Goal: Information Seeking & Learning: Learn about a topic

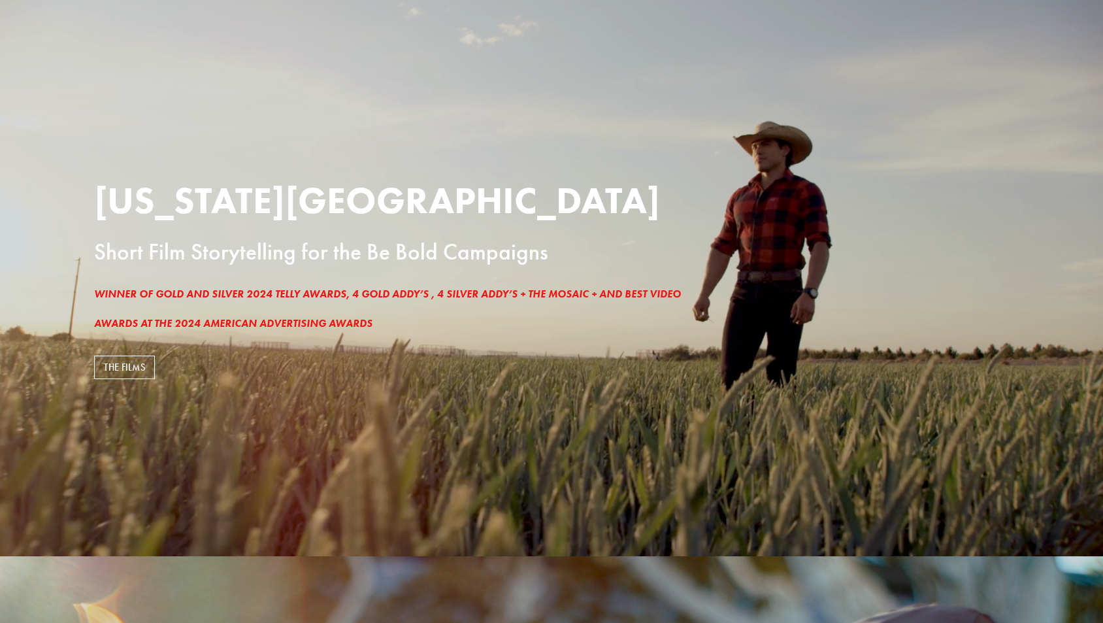
scroll to position [71, 0]
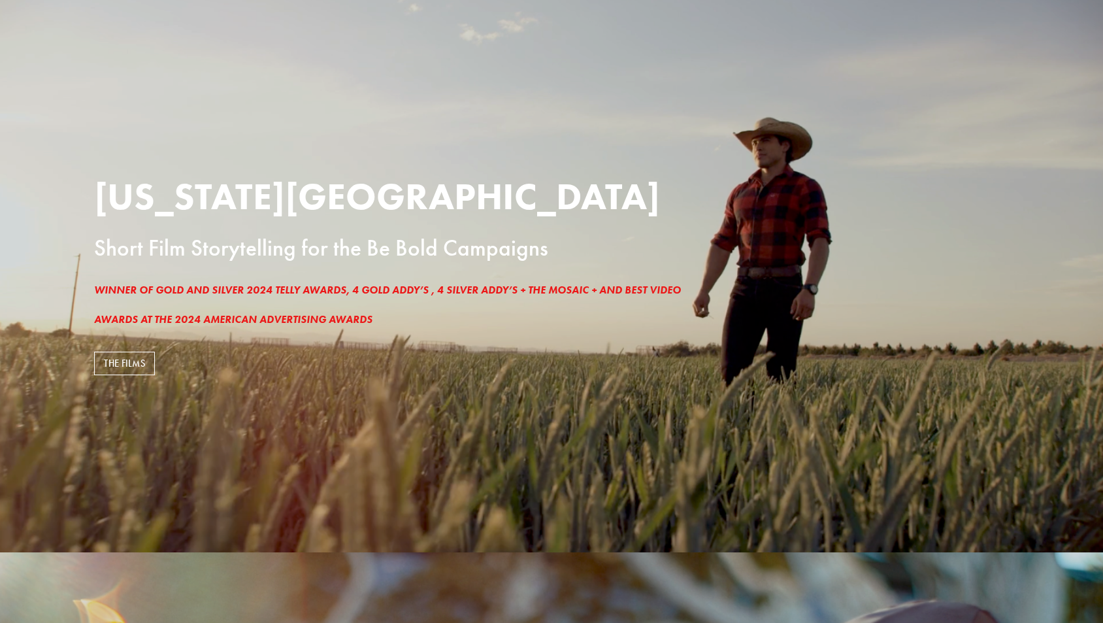
click at [104, 349] on div "THE FILMS" at bounding box center [437, 363] width 708 height 46
click at [112, 357] on link "THE FILMS" at bounding box center [124, 364] width 61 height 24
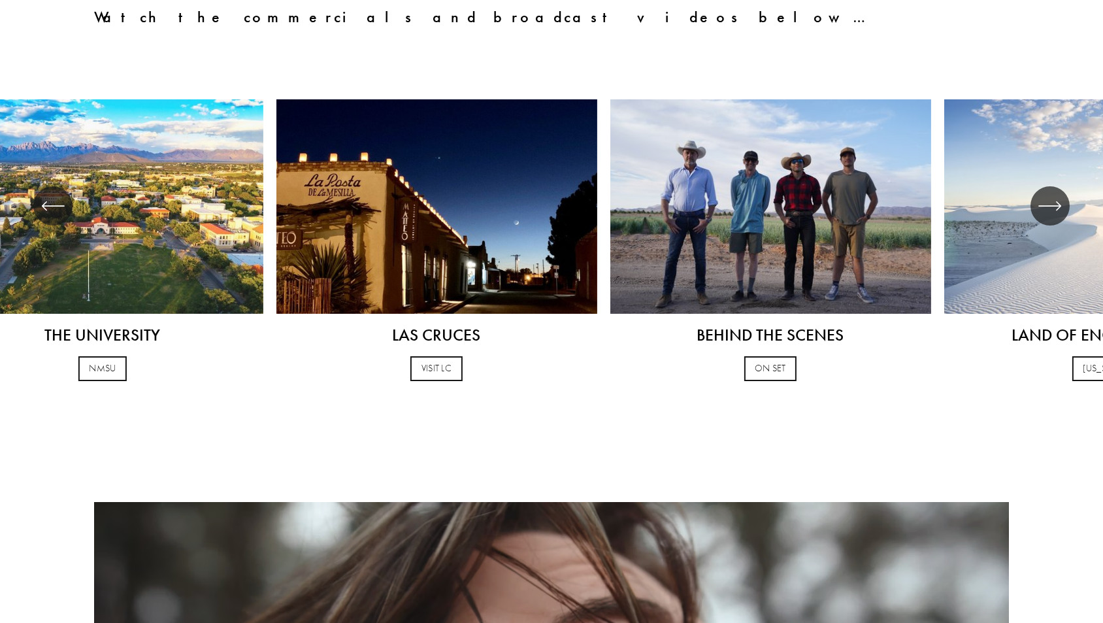
drag, startPoint x: 842, startPoint y: 228, endPoint x: 115, endPoint y: 184, distance: 728.6
click at [115, 184] on ul "BEHIND THE SCENES ON SET LAND OF ENCHANTMENT" at bounding box center [551, 240] width 1015 height 282
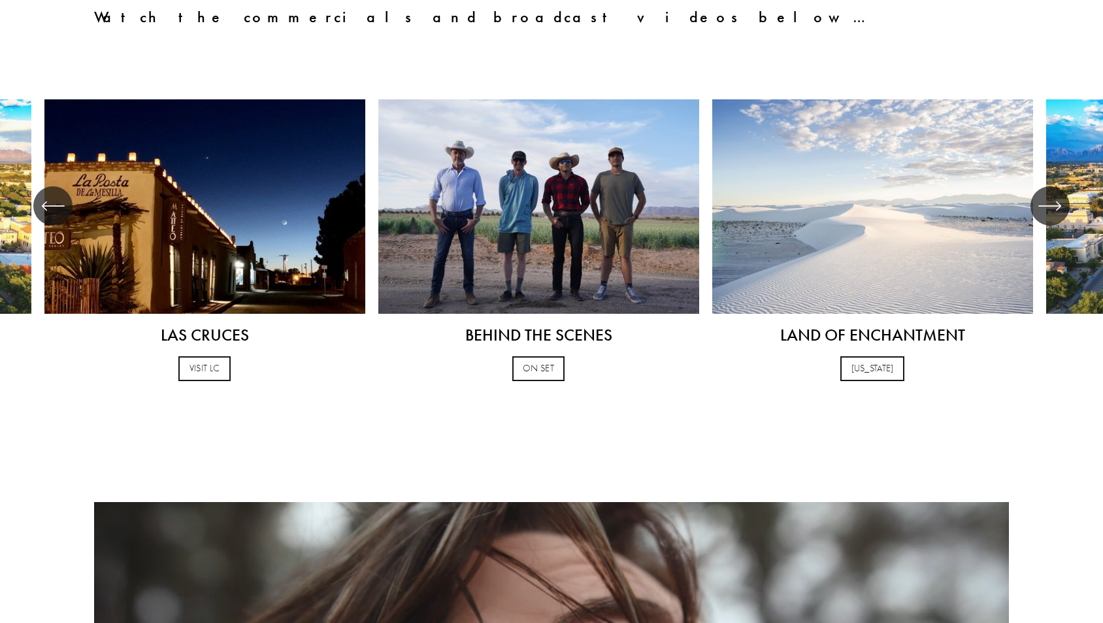
drag, startPoint x: 832, startPoint y: 218, endPoint x: 376, endPoint y: 259, distance: 457.8
click at [376, 259] on ul "BEHIND THE SCENES ON SET LAND OF ENCHANTMENT" at bounding box center [551, 240] width 1015 height 282
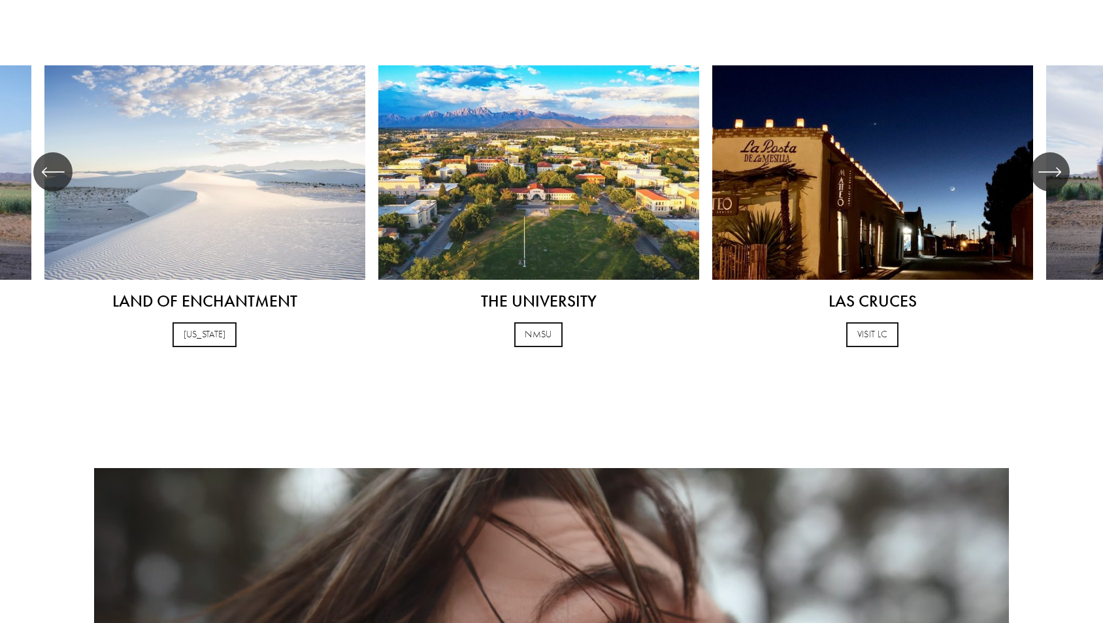
scroll to position [1324, 0]
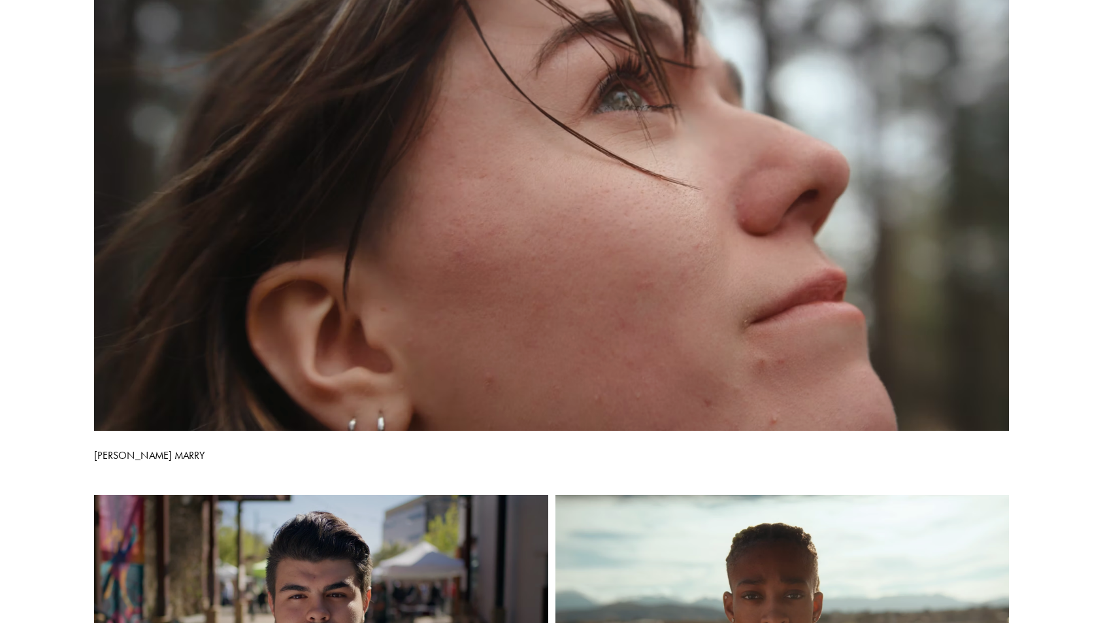
click at [583, 116] on div at bounding box center [551, 173] width 915 height 514
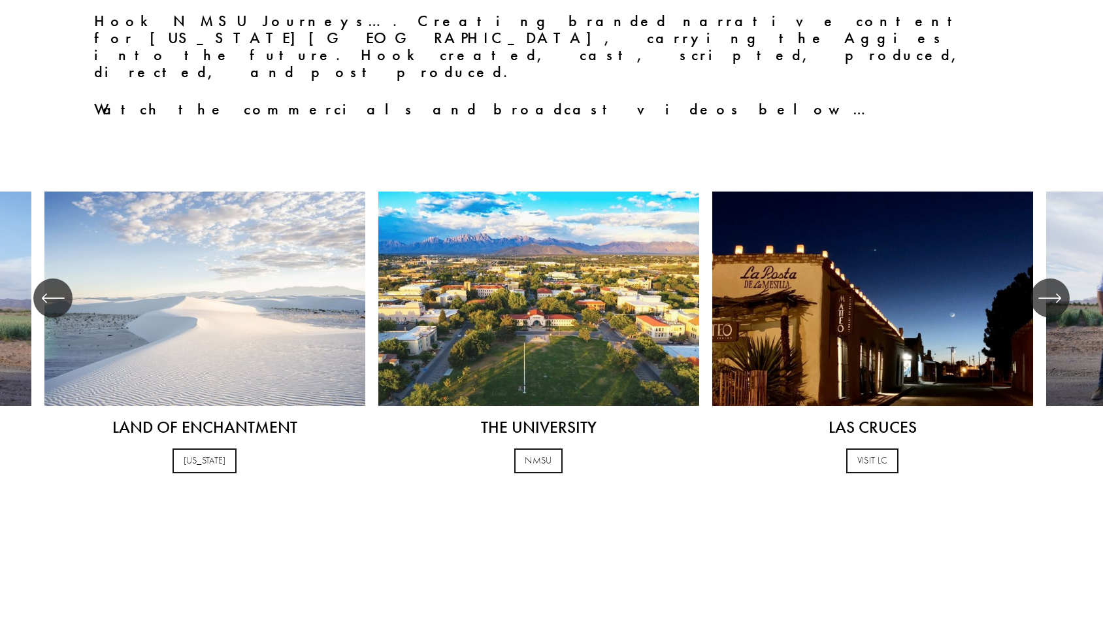
scroll to position [640, 0]
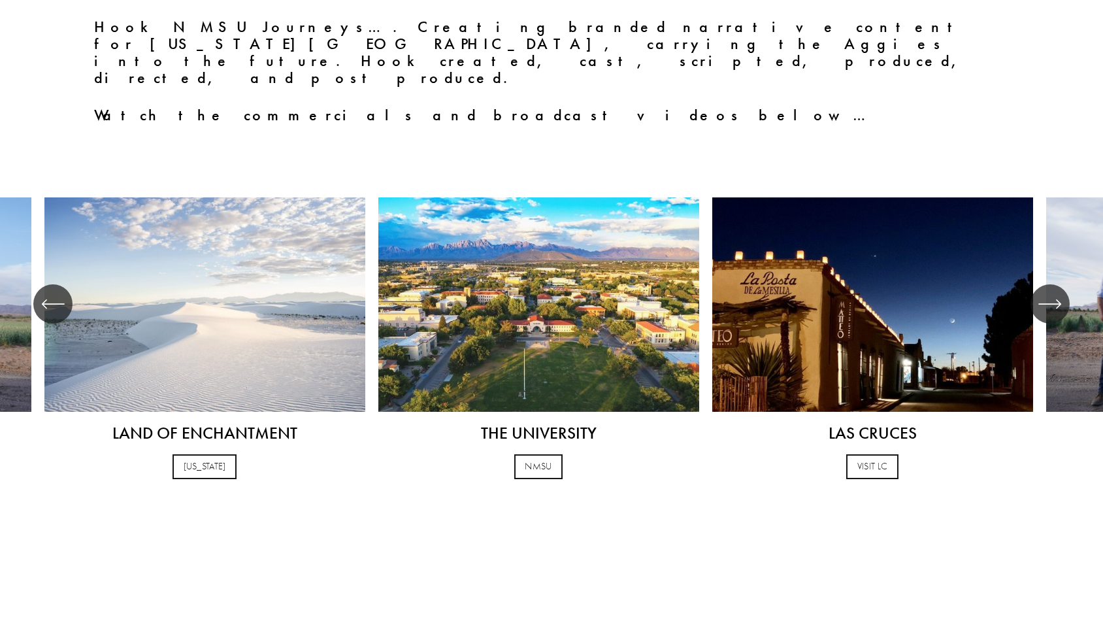
click at [1057, 284] on div "\a \a \a Next\a \a" at bounding box center [1049, 303] width 39 height 39
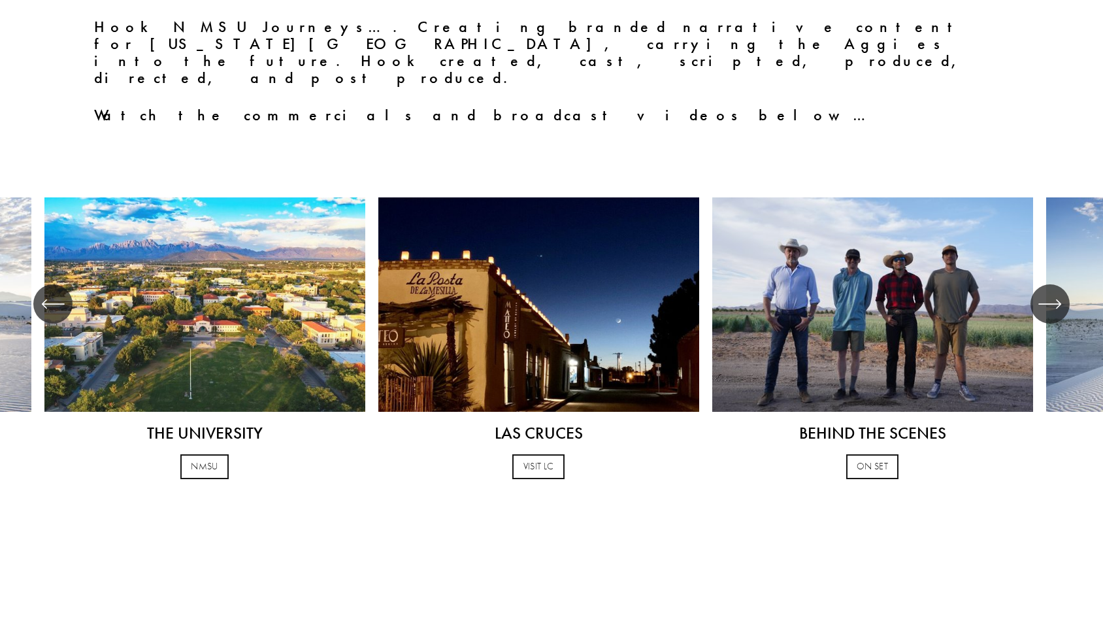
click at [1058, 292] on icon "\a \a \a Next\a \a" at bounding box center [1050, 304] width 24 height 24
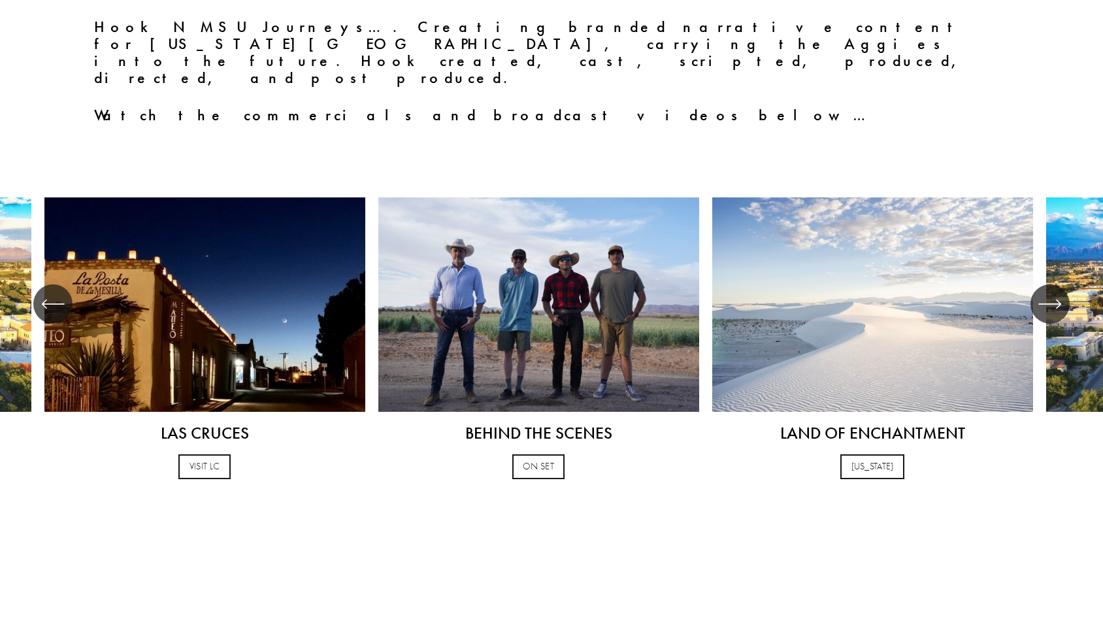
click at [1047, 292] on icon "\a \a \a Next\a \a" at bounding box center [1050, 304] width 24 height 24
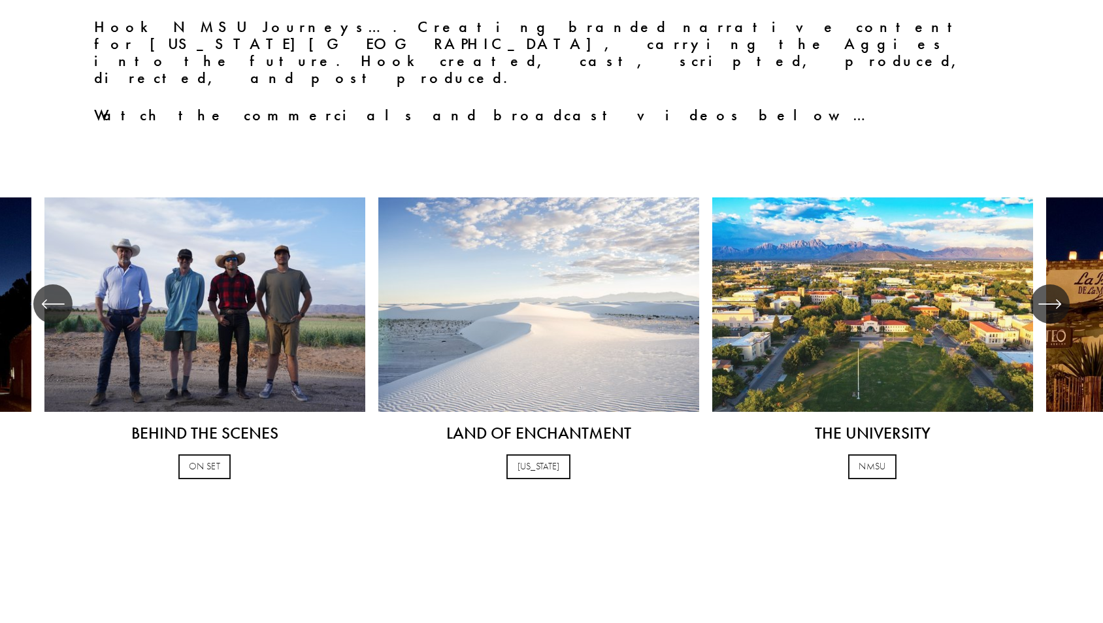
click at [1045, 284] on div "\a \a \a Next\a \a" at bounding box center [1049, 303] width 39 height 39
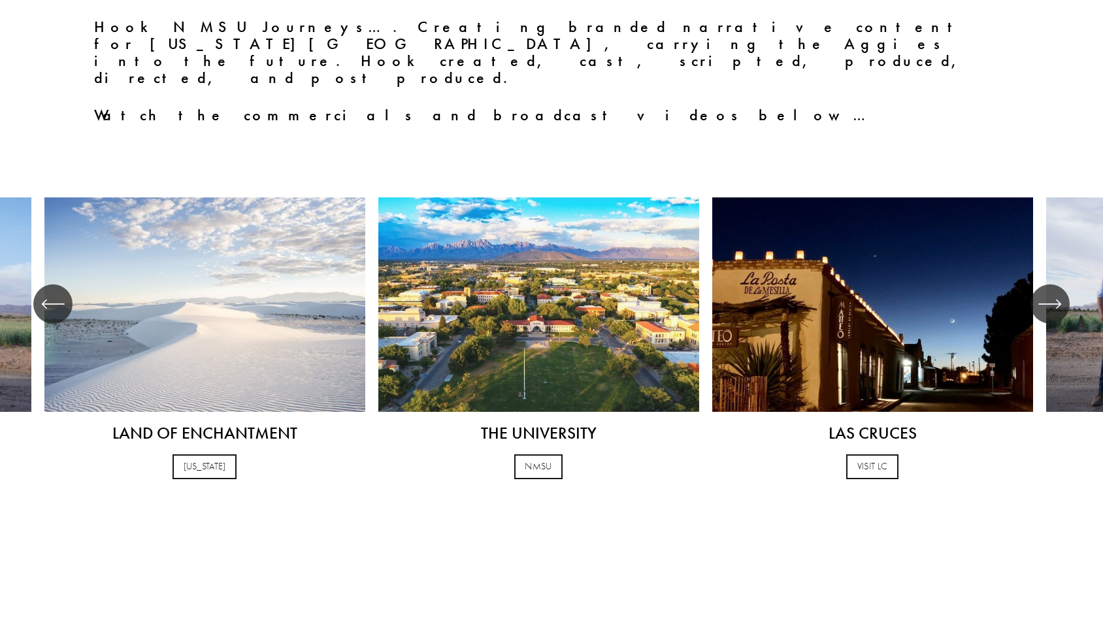
click at [1048, 284] on div "\a \a \a Next\a \a" at bounding box center [1049, 303] width 39 height 39
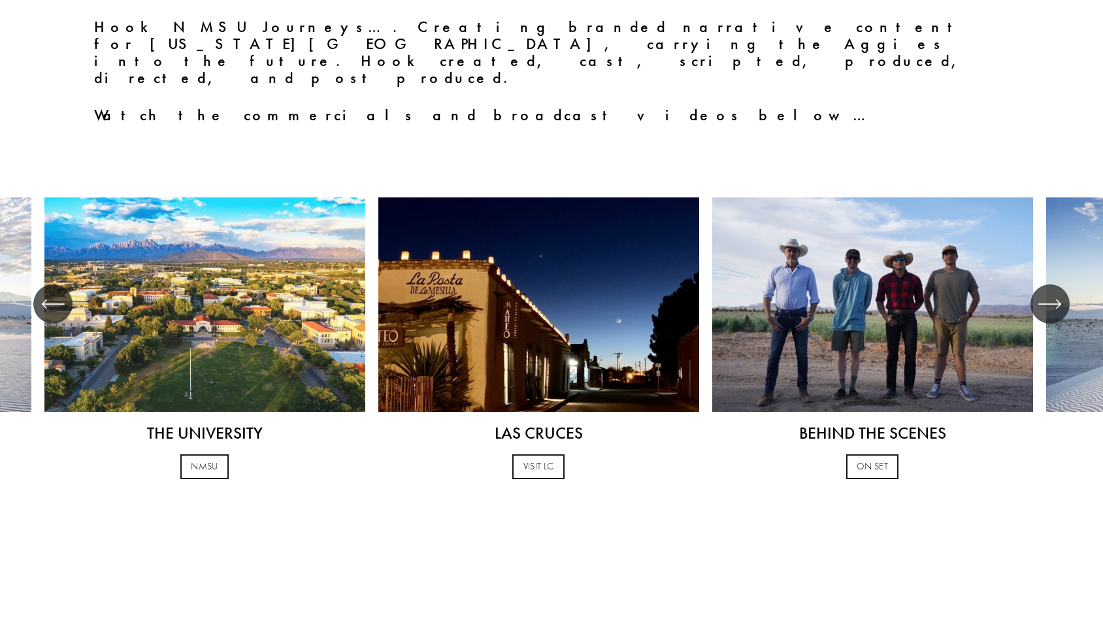
click at [1048, 284] on div "\a \a \a Next\a \a" at bounding box center [1049, 303] width 39 height 39
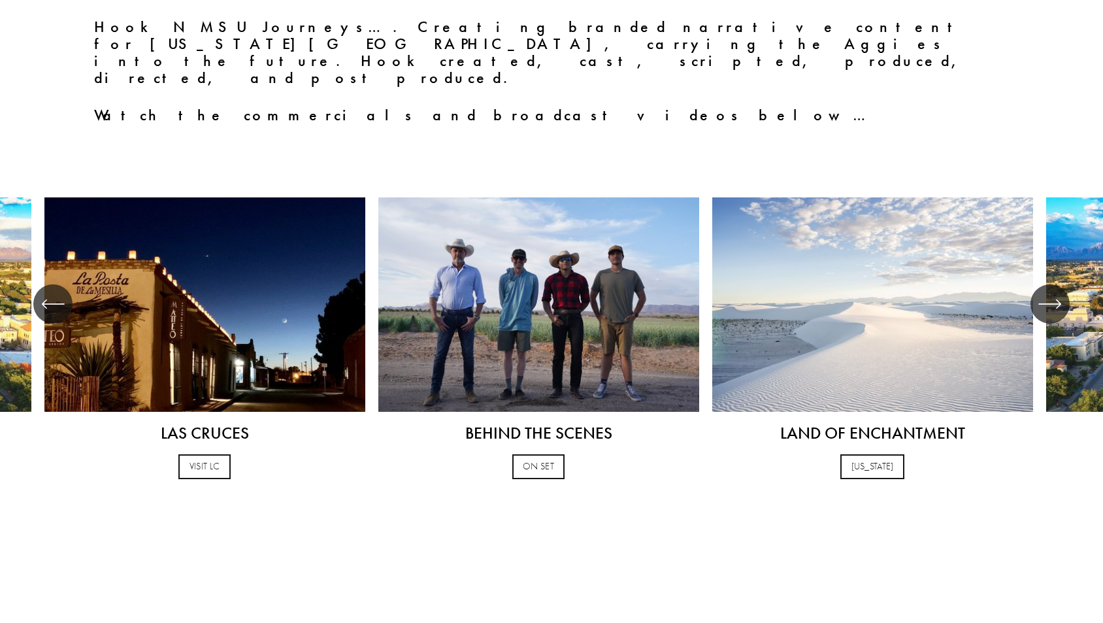
click at [1048, 284] on div "\a \a \a Next\a \a" at bounding box center [1049, 303] width 39 height 39
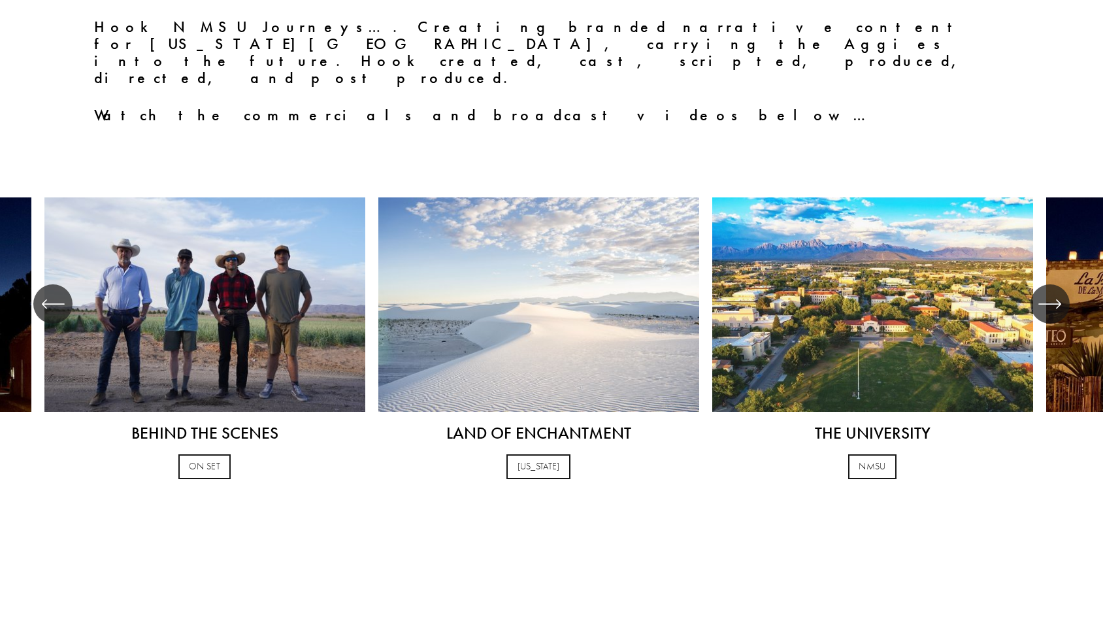
click at [1048, 284] on div "\a \a \a Next\a \a" at bounding box center [1049, 303] width 39 height 39
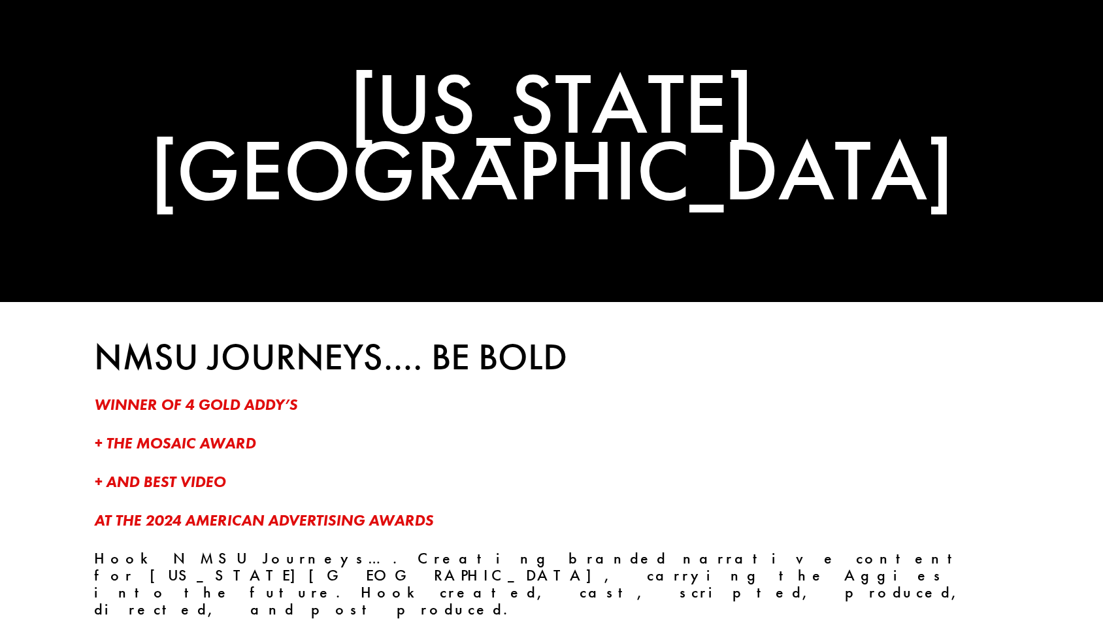
scroll to position [0, 0]
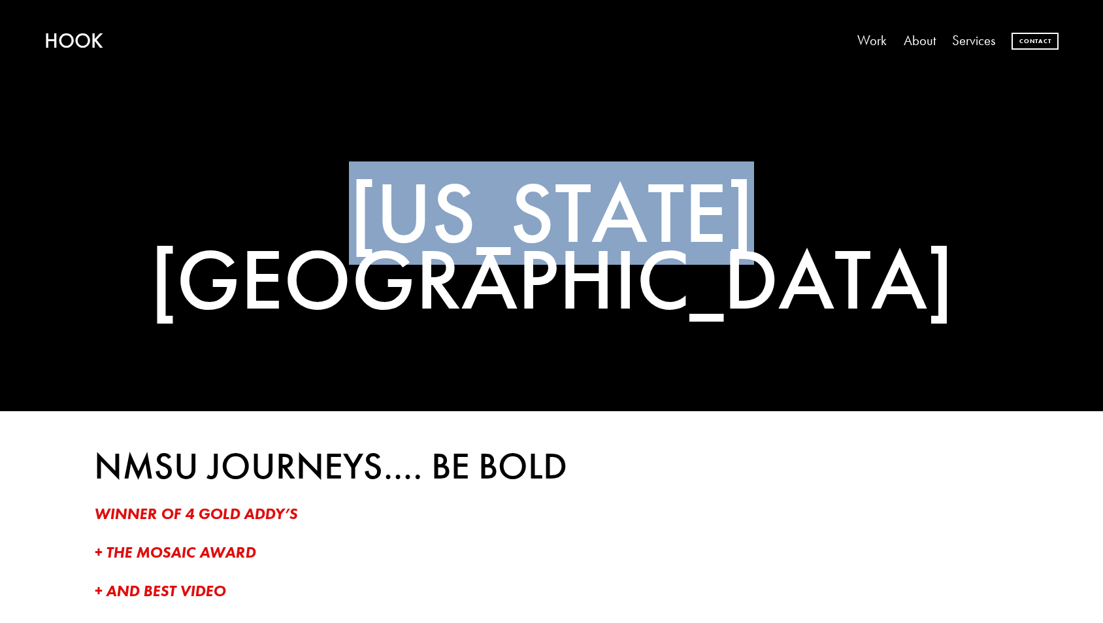
drag, startPoint x: 669, startPoint y: 225, endPoint x: 1078, endPoint y: 272, distance: 411.7
click at [1078, 272] on section "NEW MEXICO STATE" at bounding box center [551, 205] width 1103 height 411
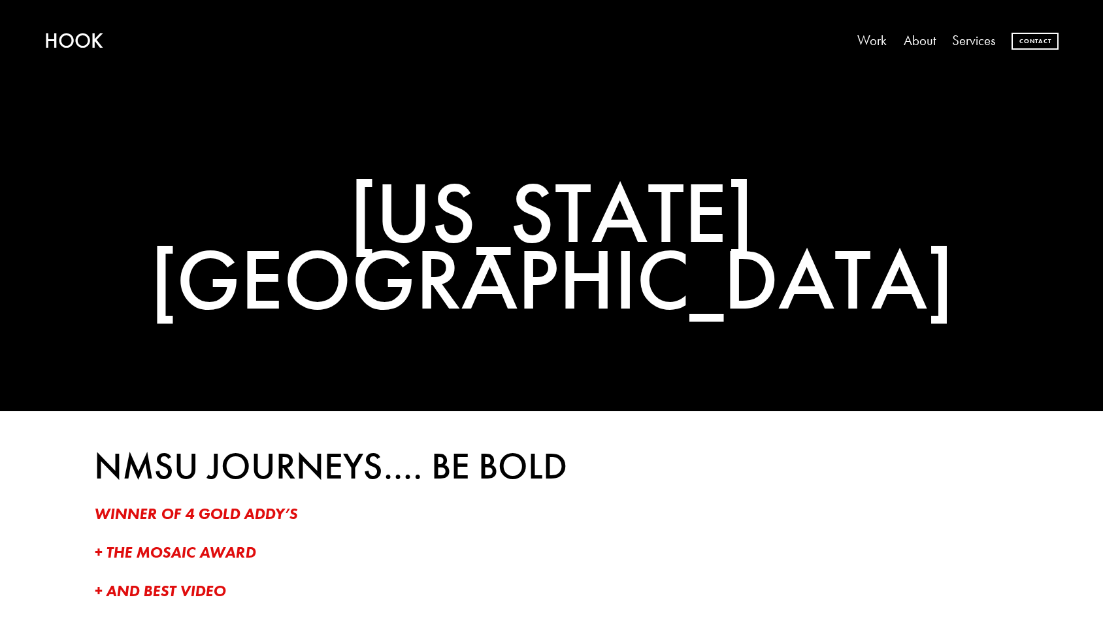
click at [1002, 252] on h1 "NEW MEXICO STATE" at bounding box center [551, 247] width 915 height 135
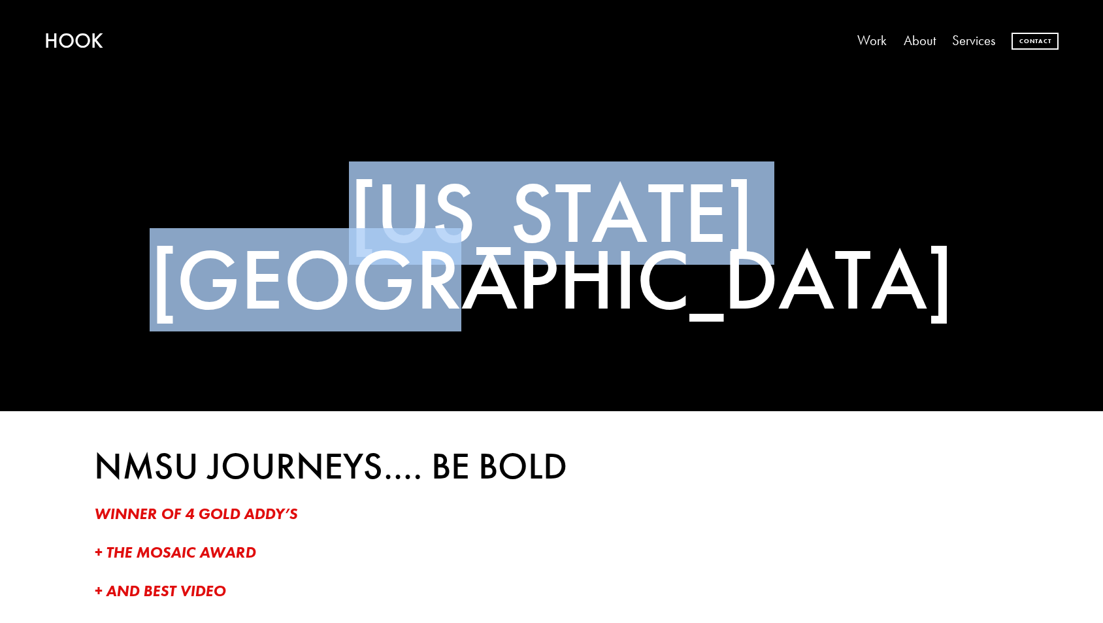
drag, startPoint x: 961, startPoint y: 251, endPoint x: 192, endPoint y: 278, distance: 769.5
click at [64, 161] on div "NEW MEXICO STATE" at bounding box center [551, 246] width 1003 height 280
drag, startPoint x: 192, startPoint y: 278, endPoint x: 169, endPoint y: 250, distance: 36.2
click at [190, 276] on h1 "NEW MEXICO STATE" at bounding box center [551, 247] width 915 height 135
drag, startPoint x: 161, startPoint y: 232, endPoint x: 1030, endPoint y: 346, distance: 875.7
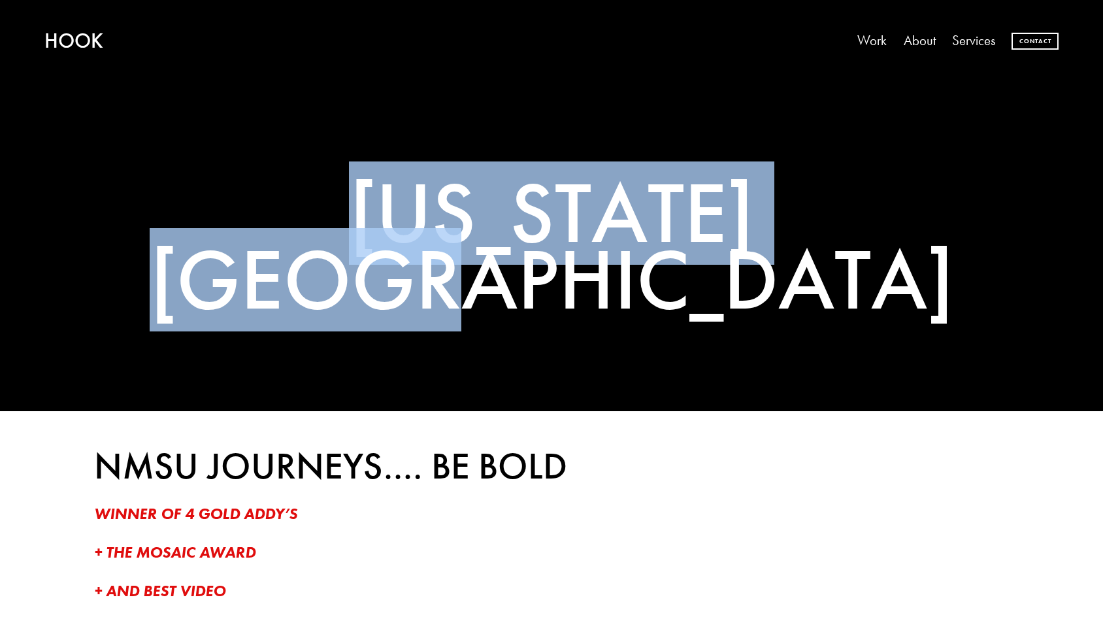
click at [1030, 346] on div "NEW MEXICO STATE" at bounding box center [551, 246] width 1003 height 280
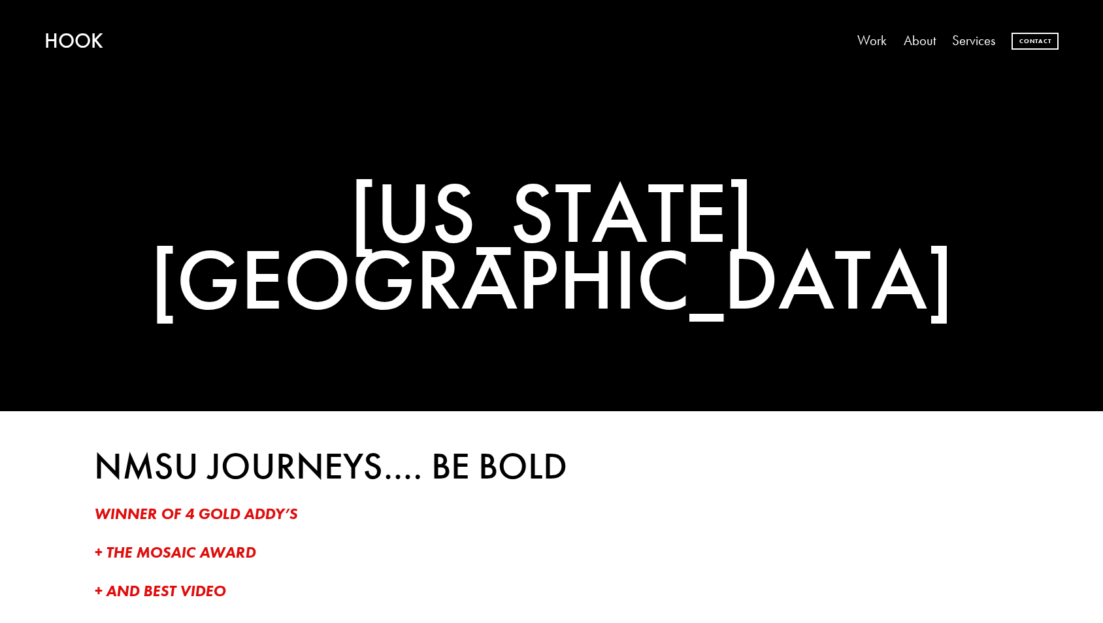
click at [961, 502] on div "NMSU JOURNEYS…. BE BOLD WINNER OF 4 GOLD ADDY’S + THE MOSAIC AWARD + AND BEST V…" at bounding box center [551, 607] width 915 height 318
